Goal: Task Accomplishment & Management: Manage account settings

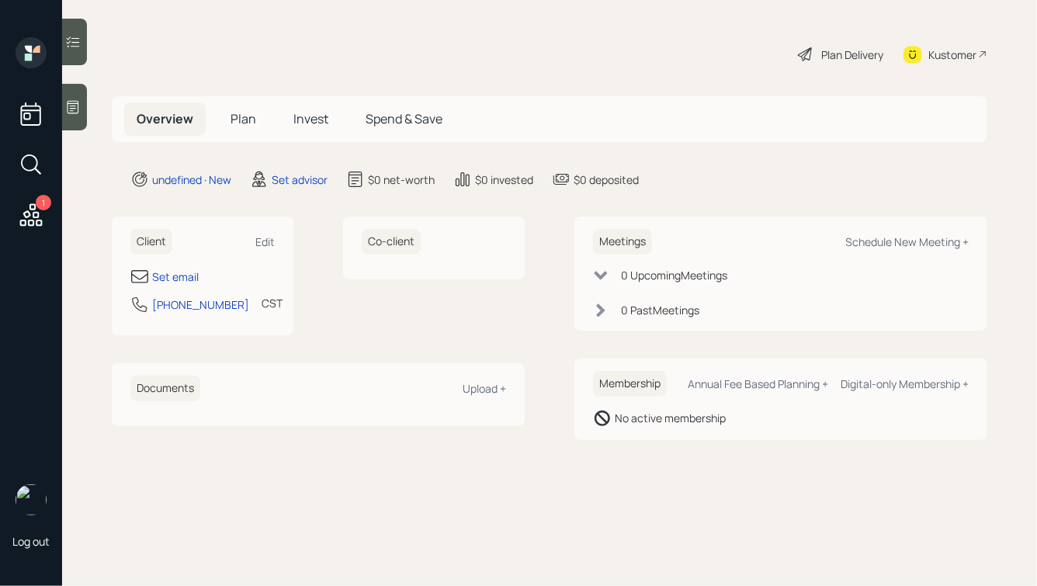
click at [83, 103] on div at bounding box center [74, 107] width 25 height 47
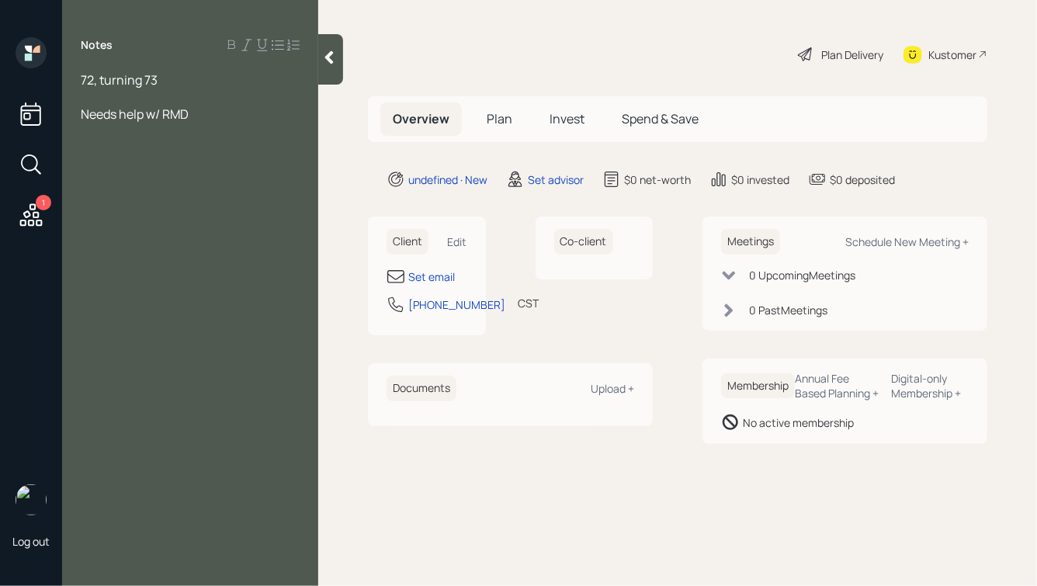
click at [446, 239] on div "Client Edit" at bounding box center [427, 242] width 81 height 26
click at [455, 239] on div "Edit" at bounding box center [457, 241] width 19 height 15
select select "America/[GEOGRAPHIC_DATA]"
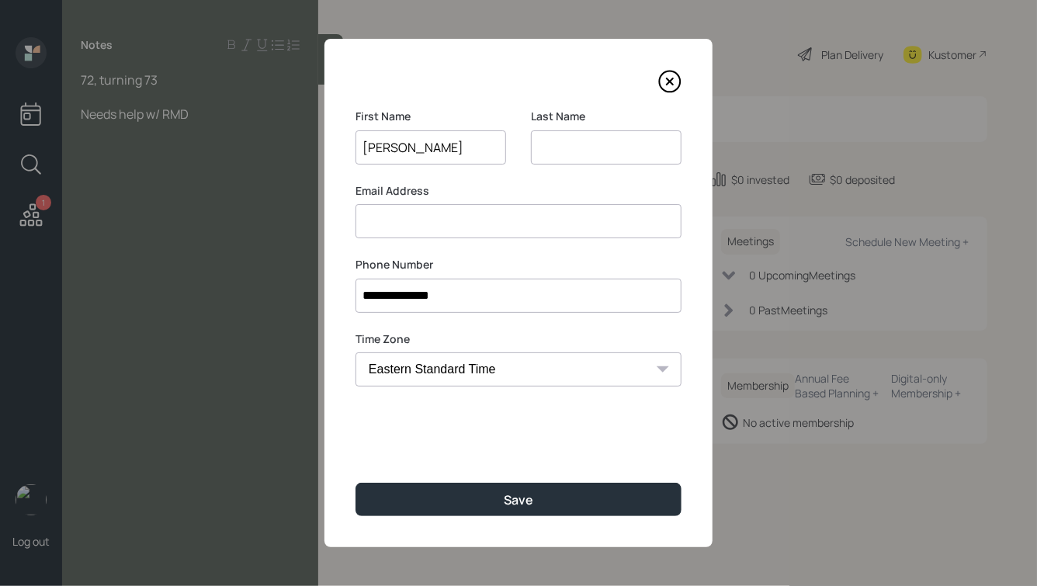
type input "[PERSON_NAME]"
click at [356, 483] on button "Save" at bounding box center [519, 499] width 326 height 33
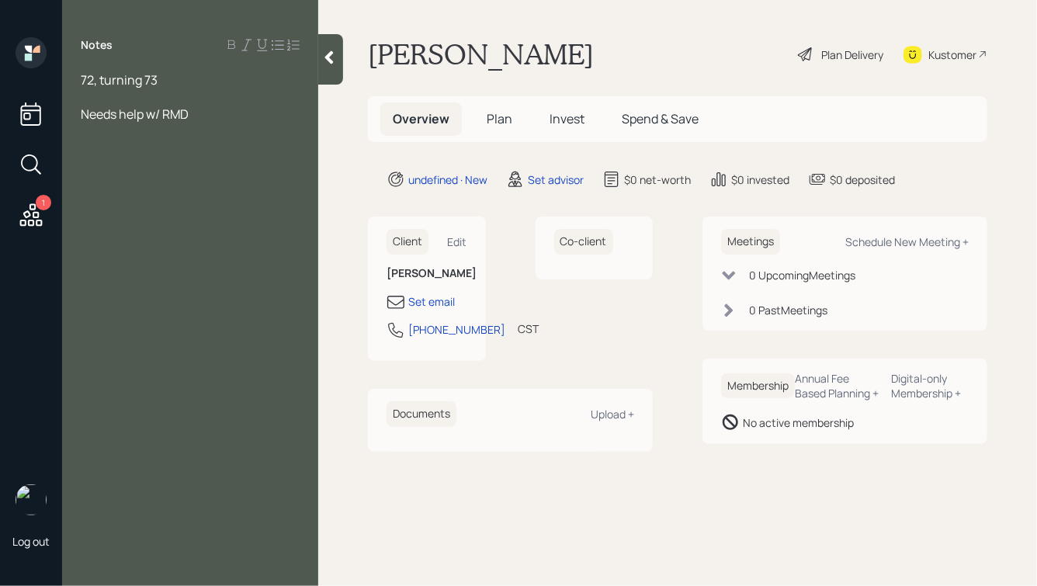
click at [207, 110] on div "Needs help w/ RMD" at bounding box center [190, 114] width 219 height 17
click at [426, 299] on div "Set email" at bounding box center [431, 301] width 47 height 16
select select "America/[GEOGRAPHIC_DATA]"
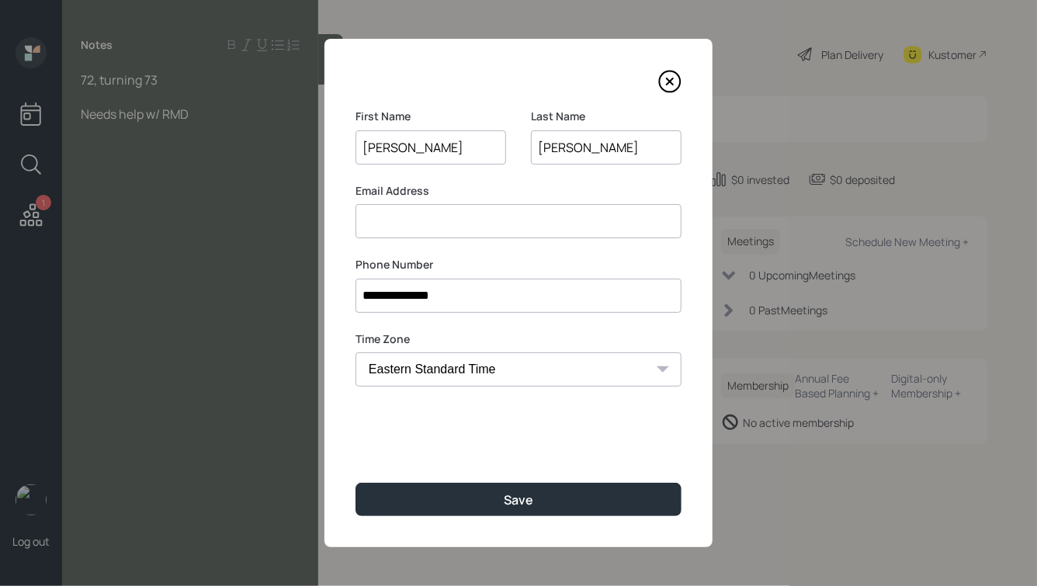
click at [423, 213] on input at bounding box center [519, 221] width 326 height 34
type input "[EMAIL_ADDRESS][DOMAIN_NAME]"
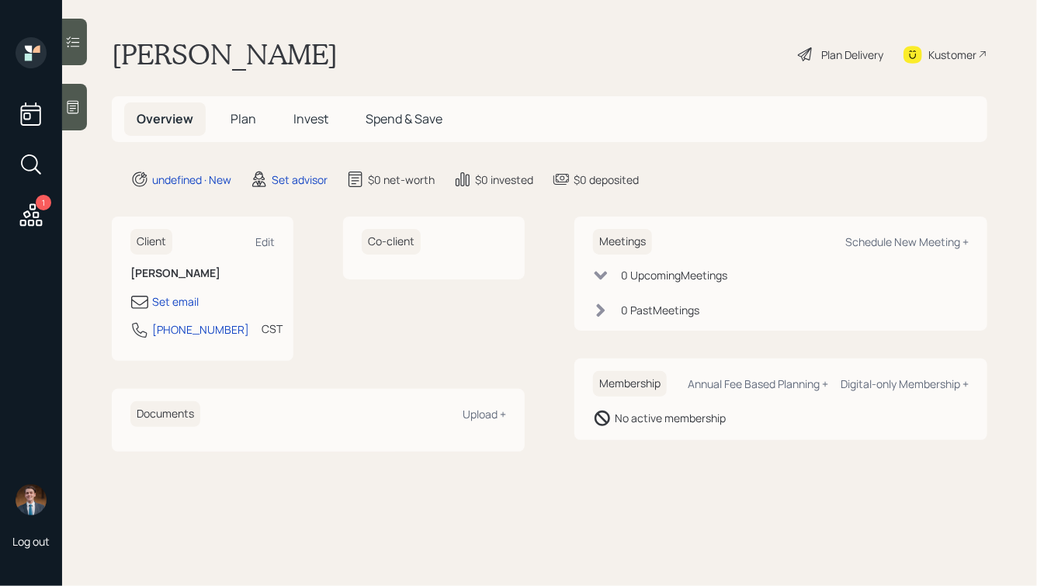
select select "America/[GEOGRAPHIC_DATA]"
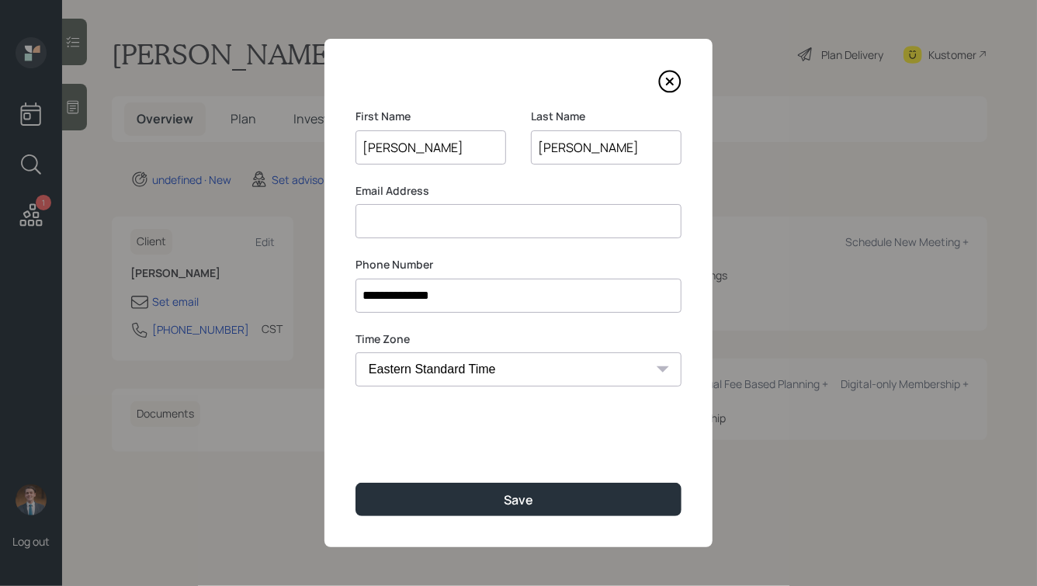
click at [450, 217] on input at bounding box center [519, 221] width 326 height 34
type input "[EMAIL_ADDRESS][DOMAIN_NAME]"
click at [356, 483] on button "Save" at bounding box center [519, 499] width 326 height 33
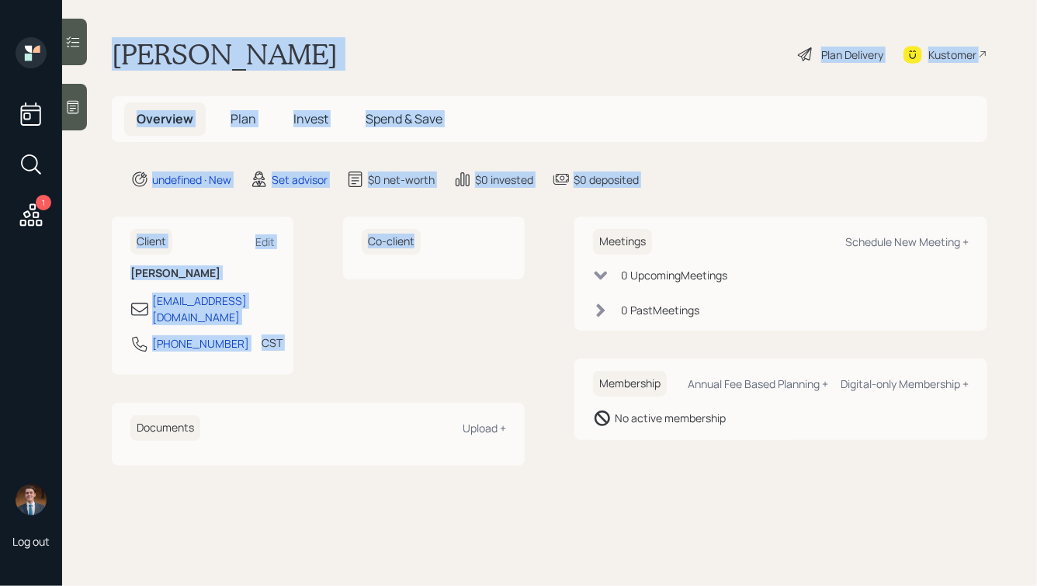
drag, startPoint x: 115, startPoint y: 47, endPoint x: 402, endPoint y: 328, distance: 401.9
click at [402, 328] on main "[PERSON_NAME] Plan Delivery Kustomer Overview Plan Invest Spend & Save undefine…" at bounding box center [549, 293] width 975 height 586
click at [402, 328] on div "Co-client" at bounding box center [434, 296] width 182 height 158
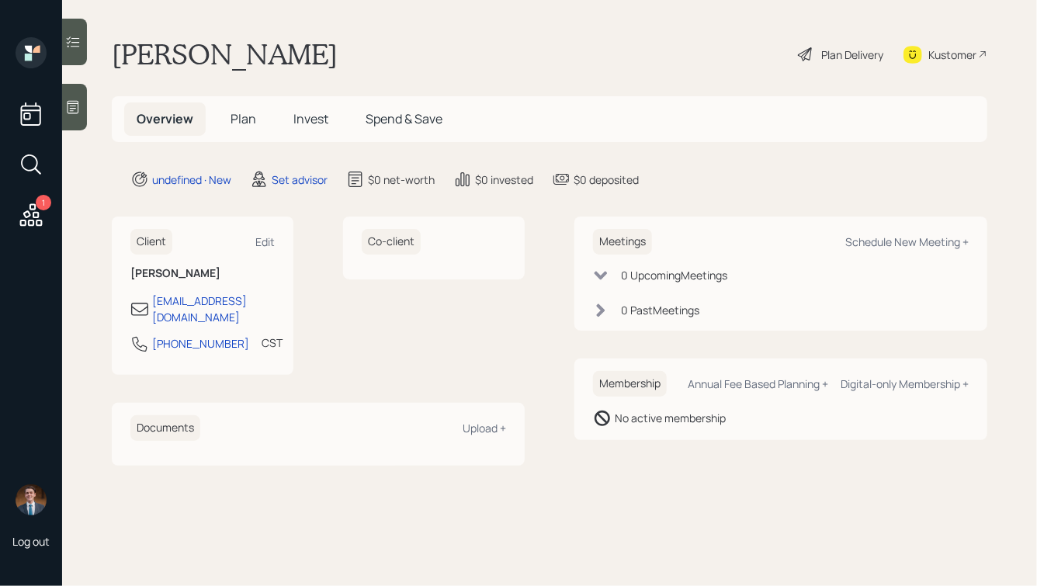
click at [74, 99] on icon at bounding box center [73, 107] width 16 height 16
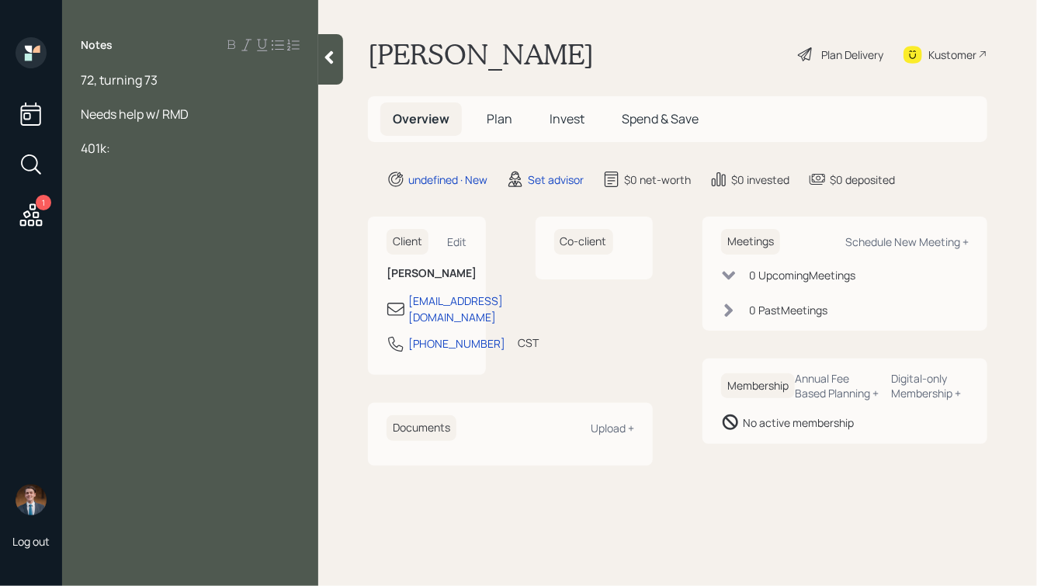
click at [188, 80] on div "72, turning 73" at bounding box center [190, 79] width 219 height 17
click at [123, 153] on div "401k:" at bounding box center [190, 148] width 219 height 17
click at [105, 148] on span "401k:" at bounding box center [96, 148] width 30 height 17
click at [189, 150] on div "401k w/ Voya:" at bounding box center [190, 148] width 219 height 17
click at [176, 149] on div "401k w/ Voya:" at bounding box center [190, 148] width 219 height 17
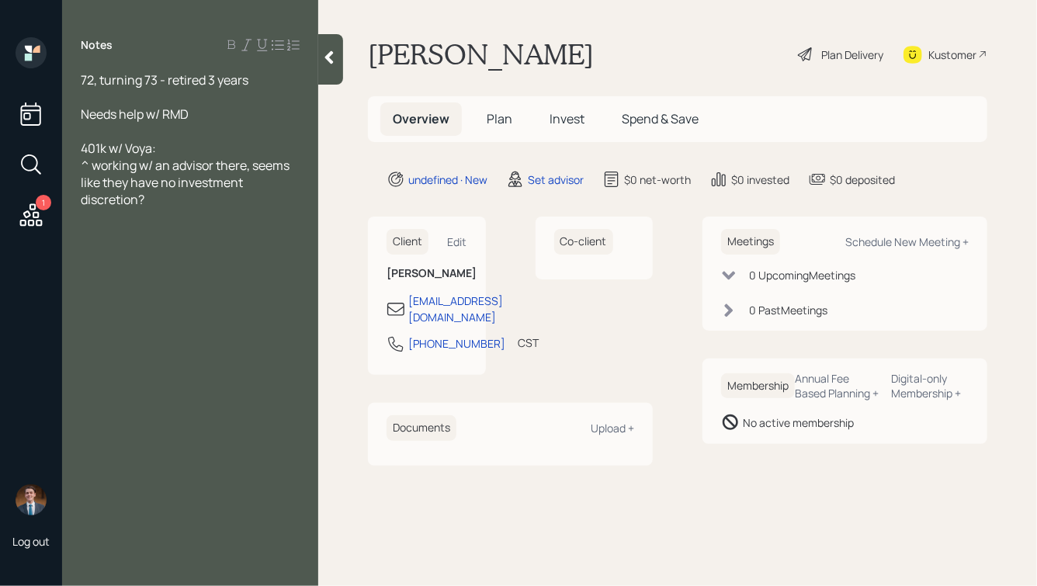
click at [166, 206] on div "^ working w/ an advisor there, seems like they have no investment discretion?" at bounding box center [190, 182] width 219 height 51
drag, startPoint x: 259, startPoint y: 239, endPoint x: 119, endPoint y: 127, distance: 179.0
click at [120, 128] on div "72, turning 73 - retired 3 years Needs help w/ RMD 401k w/ Voya: ^ working w/ a…" at bounding box center [190, 156] width 219 height 171
click at [230, 220] on div at bounding box center [190, 216] width 219 height 17
click at [248, 236] on div "Just left the call by saying" at bounding box center [190, 233] width 219 height 17
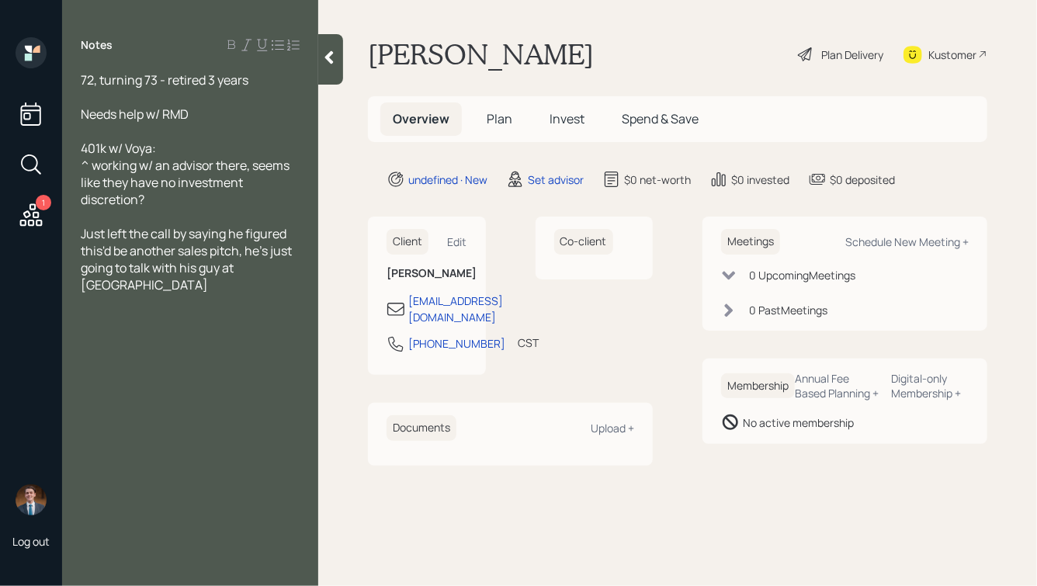
click at [330, 56] on icon at bounding box center [329, 57] width 9 height 13
